Goal: Answer question/provide support

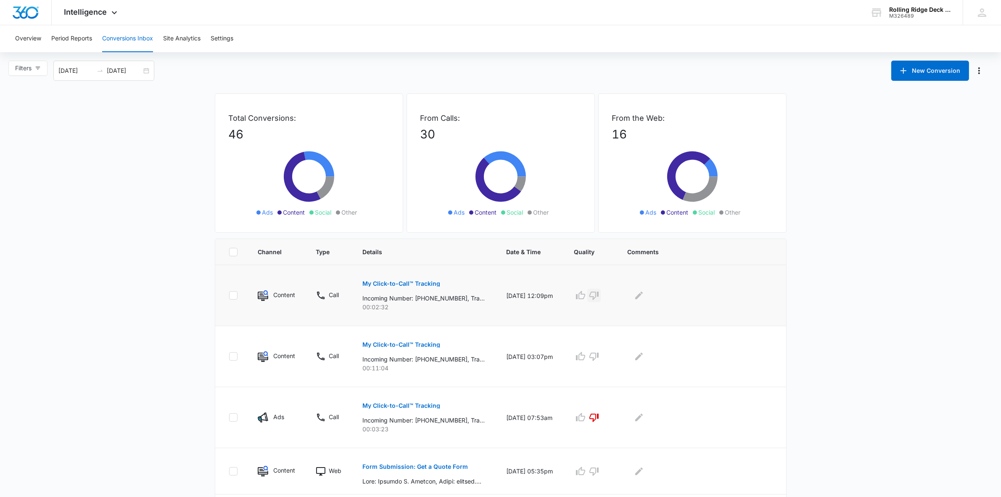
click at [599, 297] on icon "button" at bounding box center [594, 295] width 10 height 10
click at [643, 296] on icon "Edit Comments" at bounding box center [639, 295] width 8 height 8
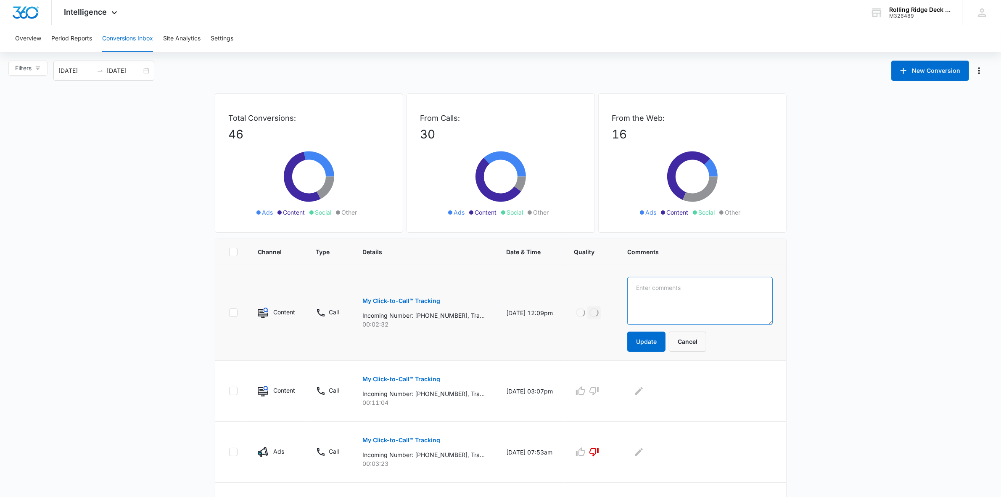
click at [688, 301] on textarea at bounding box center [700, 301] width 146 height 48
type textarea "Customer looking for staining"
click at [666, 341] on button "Update" at bounding box center [646, 341] width 38 height 20
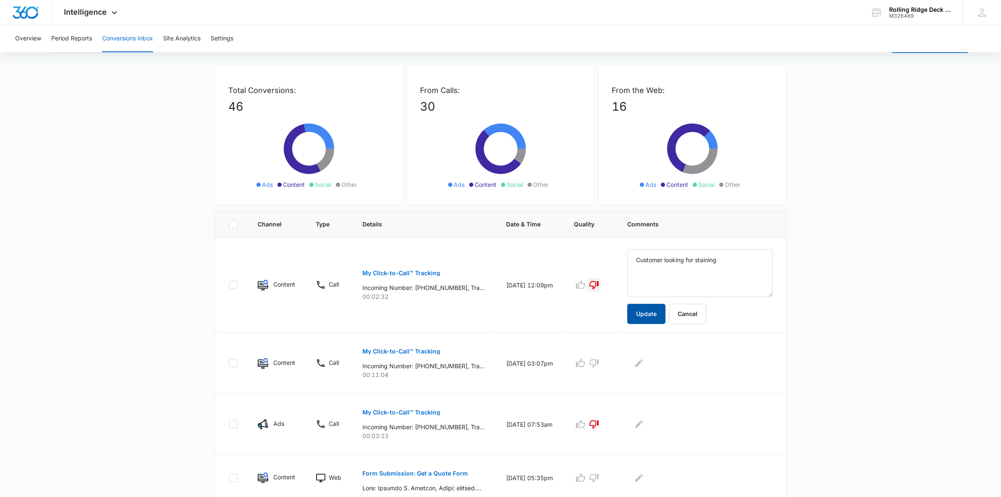
scroll to position [53, 0]
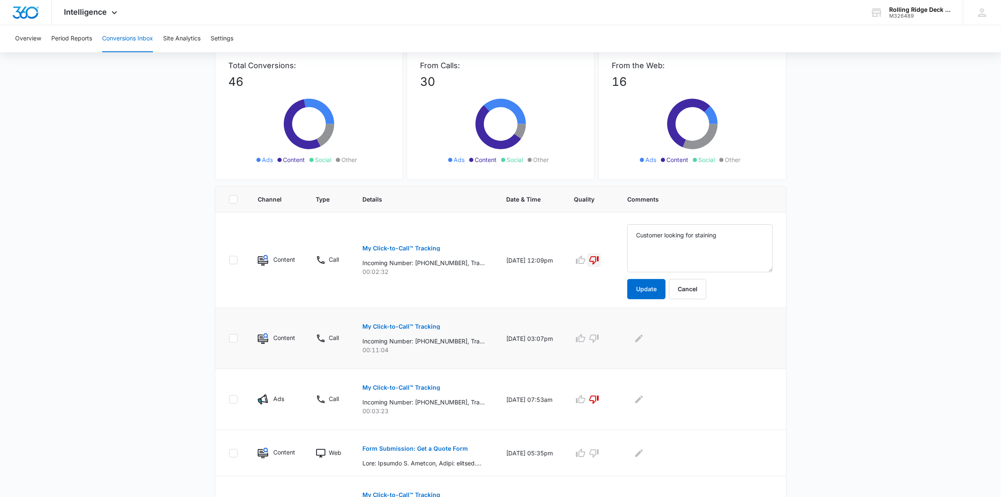
click at [397, 328] on p "My Click-to-Call™ Tracking" at bounding box center [402, 326] width 78 height 6
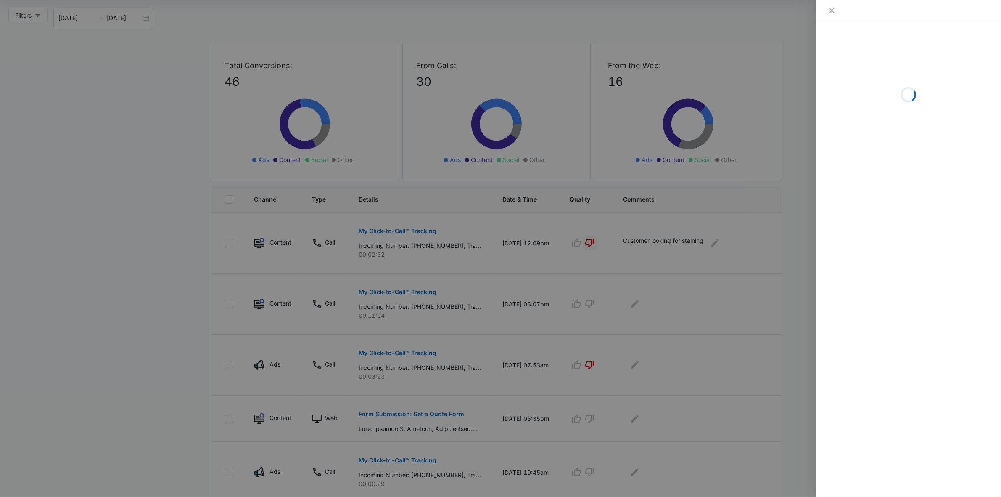
click at [769, 333] on div at bounding box center [500, 248] width 1001 height 497
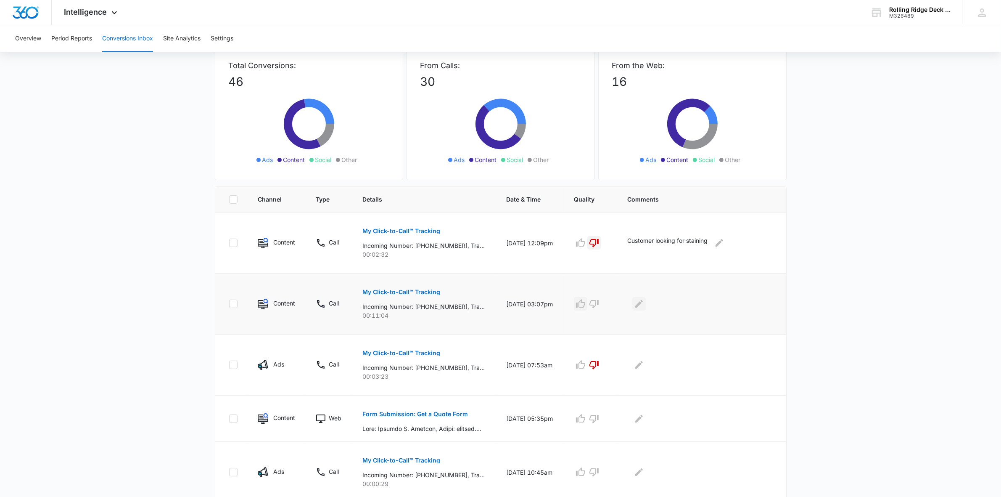
drag, startPoint x: 610, startPoint y: 304, endPoint x: 670, endPoint y: 310, distance: 60.5
click at [586, 304] on icon "button" at bounding box center [581, 304] width 10 height 10
click at [644, 306] on icon "Edit Comments" at bounding box center [639, 304] width 10 height 10
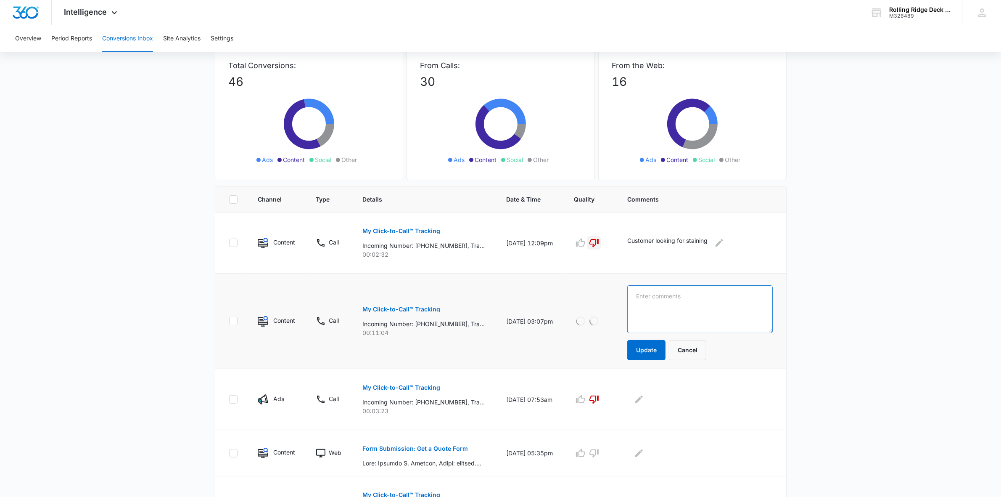
click at [692, 306] on textarea at bounding box center [700, 309] width 146 height 48
type textarea "They found us through TimberTech's Website and reaches out for an estimate"
click at [843, 311] on main "Filters [DATE] [DATE] New Conversion Total Conversions: 46 Ads Content Social O…" at bounding box center [500, 416] width 1001 height 816
click at [666, 352] on button "Update" at bounding box center [646, 350] width 38 height 20
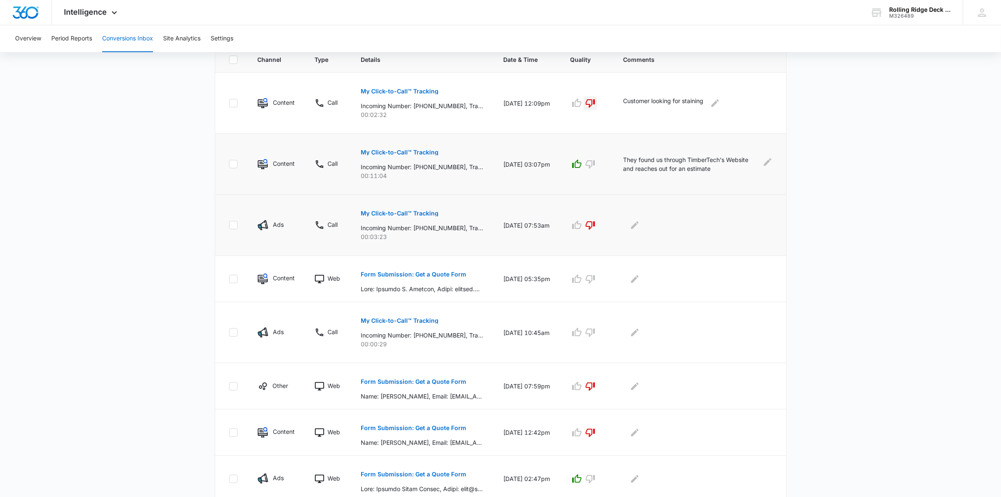
scroll to position [241, 0]
